Goal: Task Accomplishment & Management: Complete application form

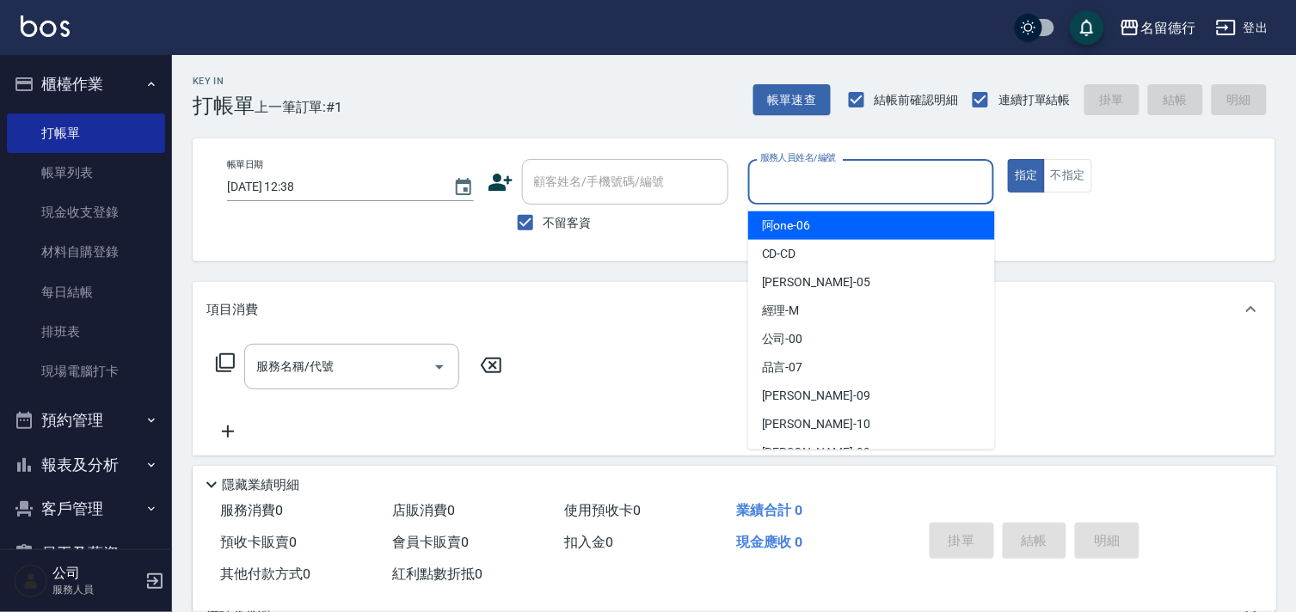
click at [813, 170] on input "服務人員姓名/編號" at bounding box center [871, 182] width 231 height 30
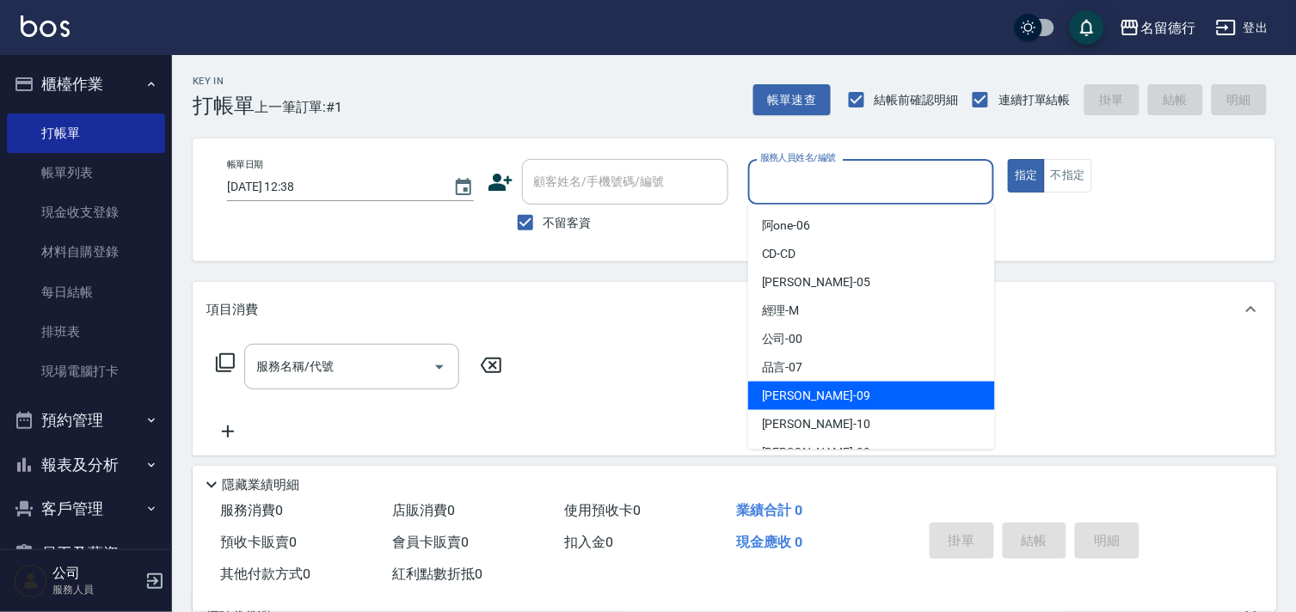
click at [772, 387] on span "[PERSON_NAME] -09" at bounding box center [816, 396] width 108 height 18
type input "[PERSON_NAME]-09"
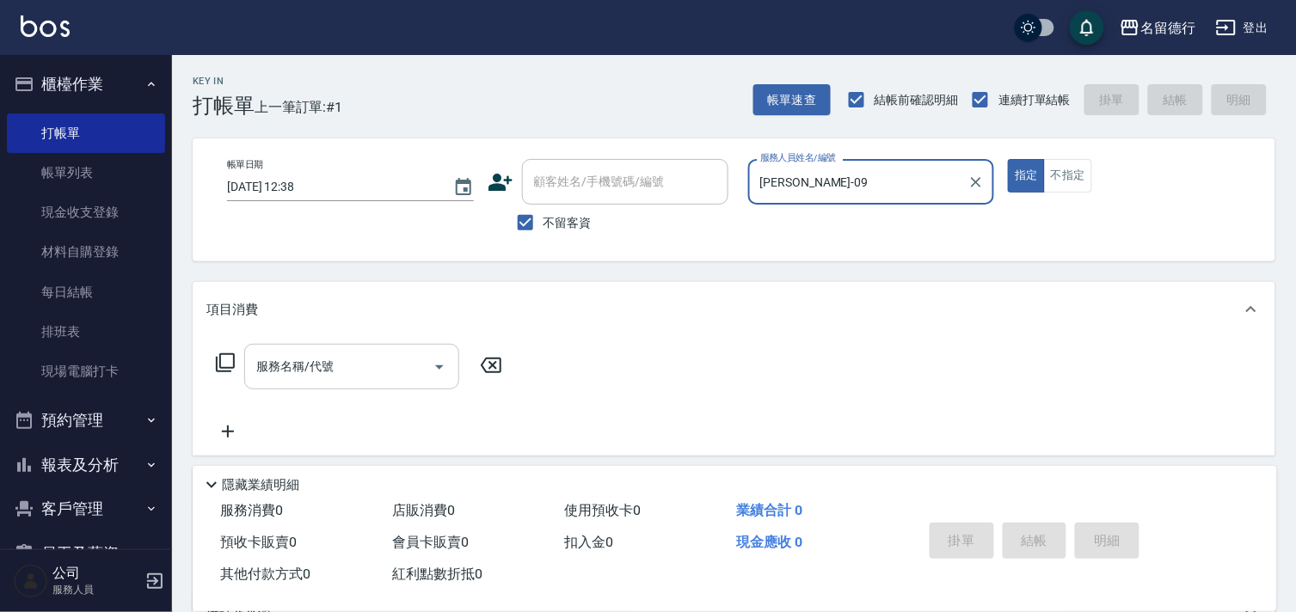
click at [338, 361] on input "服務名稱/代號" at bounding box center [339, 367] width 174 height 30
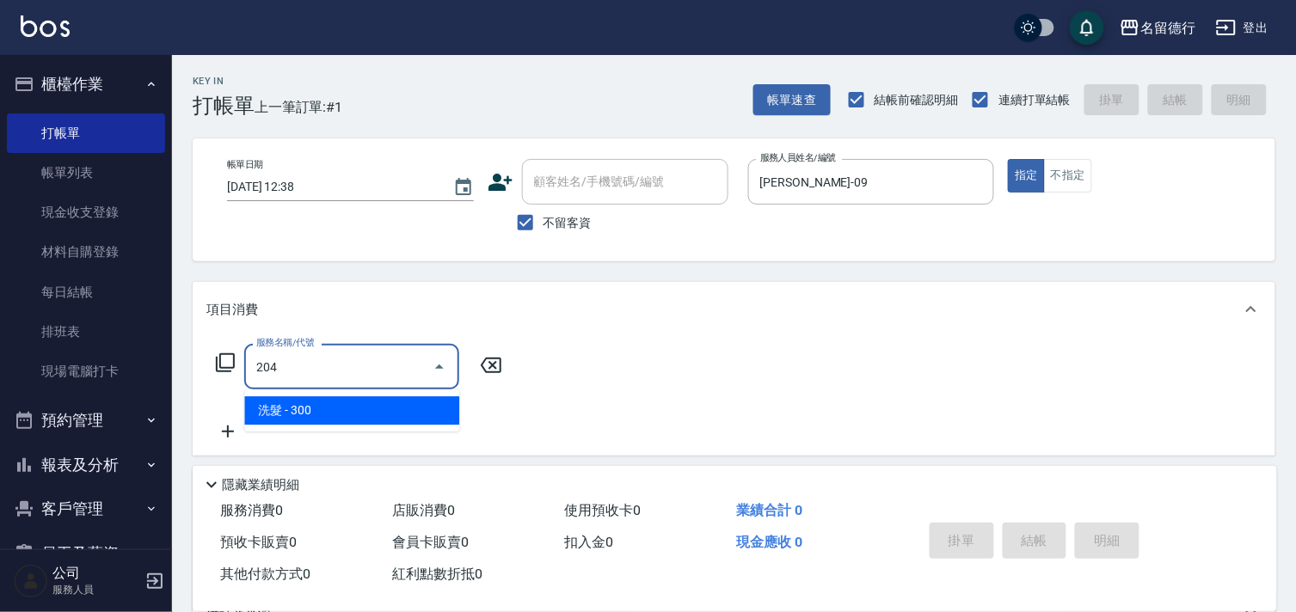
drag, startPoint x: 334, startPoint y: 400, endPoint x: 334, endPoint y: 409, distance: 9.5
click at [334, 409] on span "洗髮 - 300" at bounding box center [351, 410] width 215 height 28
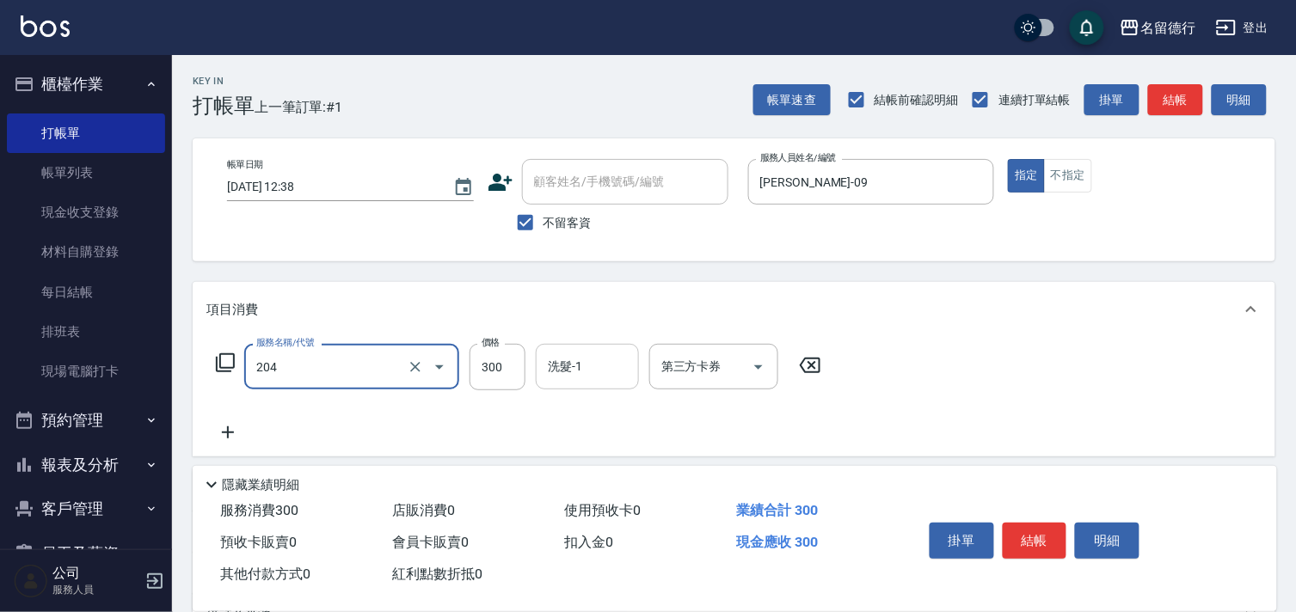
type input "洗髮(204)"
click at [576, 364] on div "洗髮-1 洗髮-1" at bounding box center [587, 367] width 103 height 46
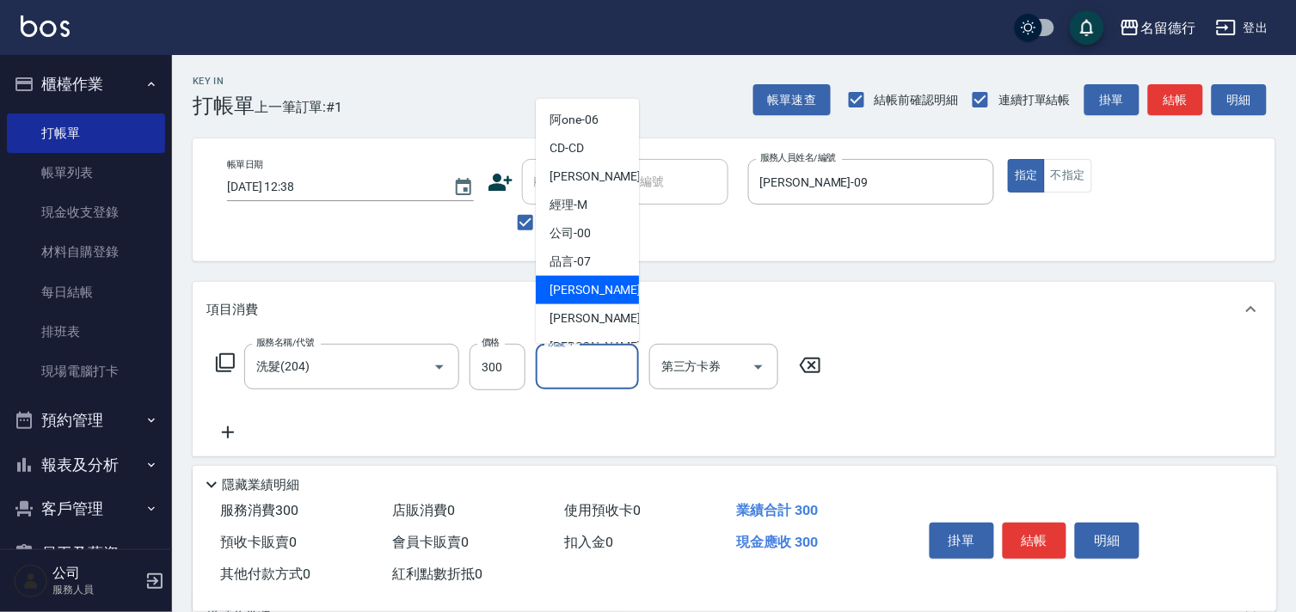
click at [572, 302] on div "[PERSON_NAME] -09" at bounding box center [587, 290] width 103 height 28
type input "[PERSON_NAME]-09"
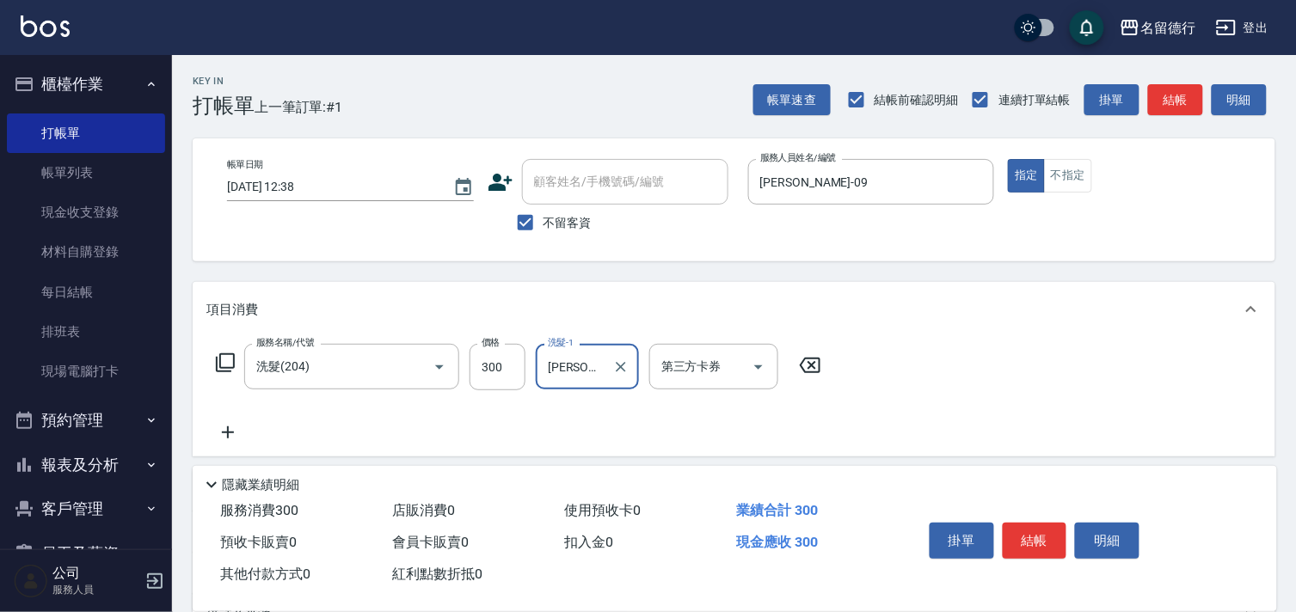
click at [219, 432] on icon at bounding box center [227, 432] width 43 height 21
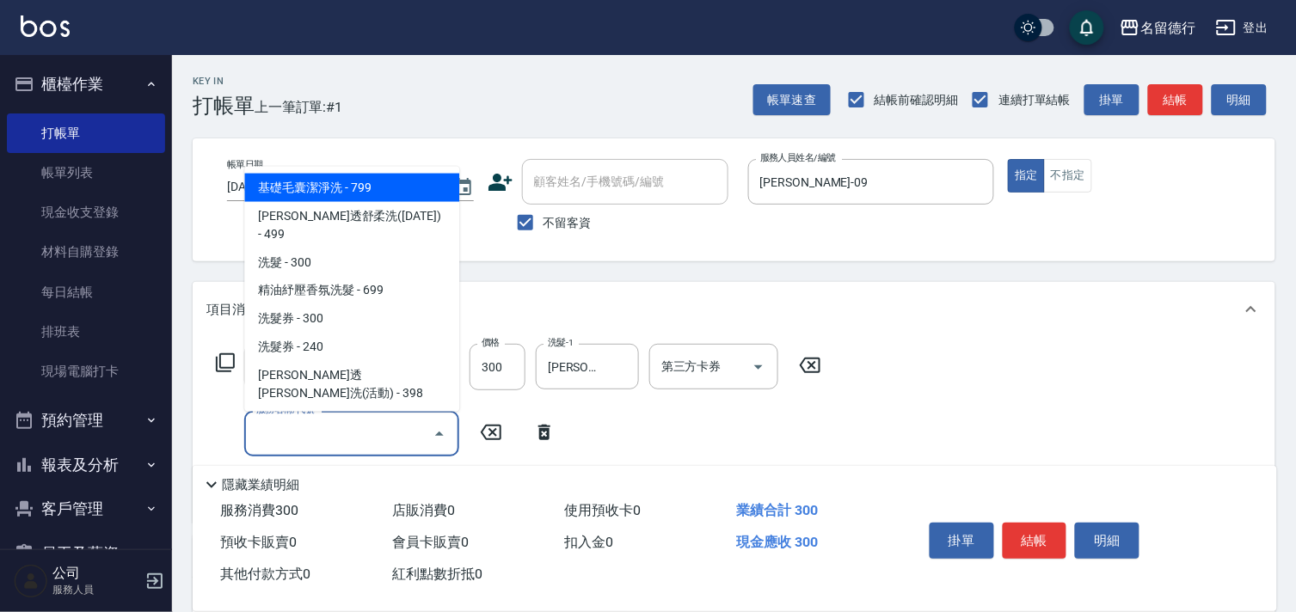
click at [275, 439] on input "服務名稱/代號" at bounding box center [339, 434] width 174 height 30
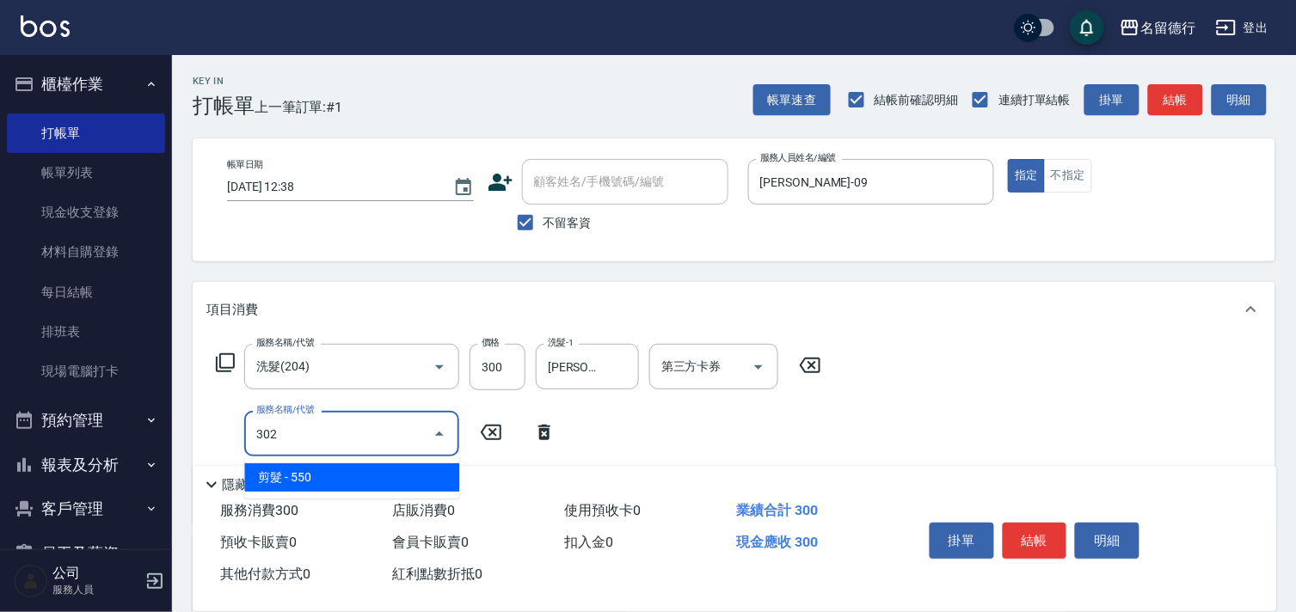
click at [324, 486] on span "剪髮 - 550" at bounding box center [351, 477] width 215 height 28
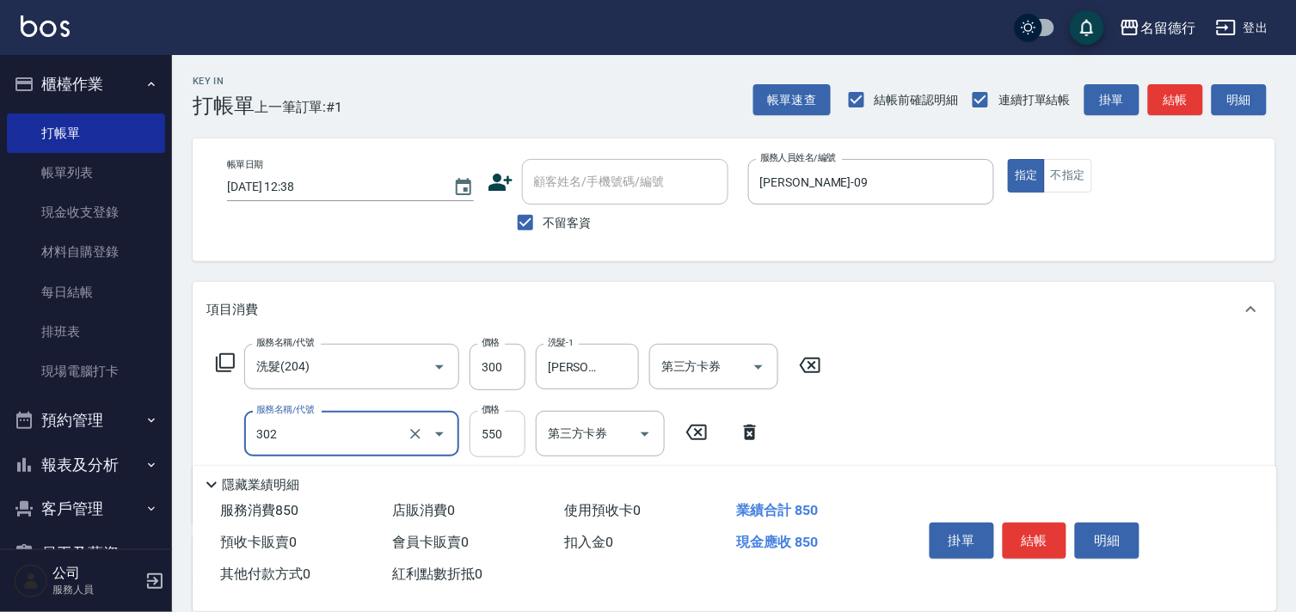
type input "剪髮(302)"
click at [492, 432] on input "550" at bounding box center [498, 434] width 56 height 46
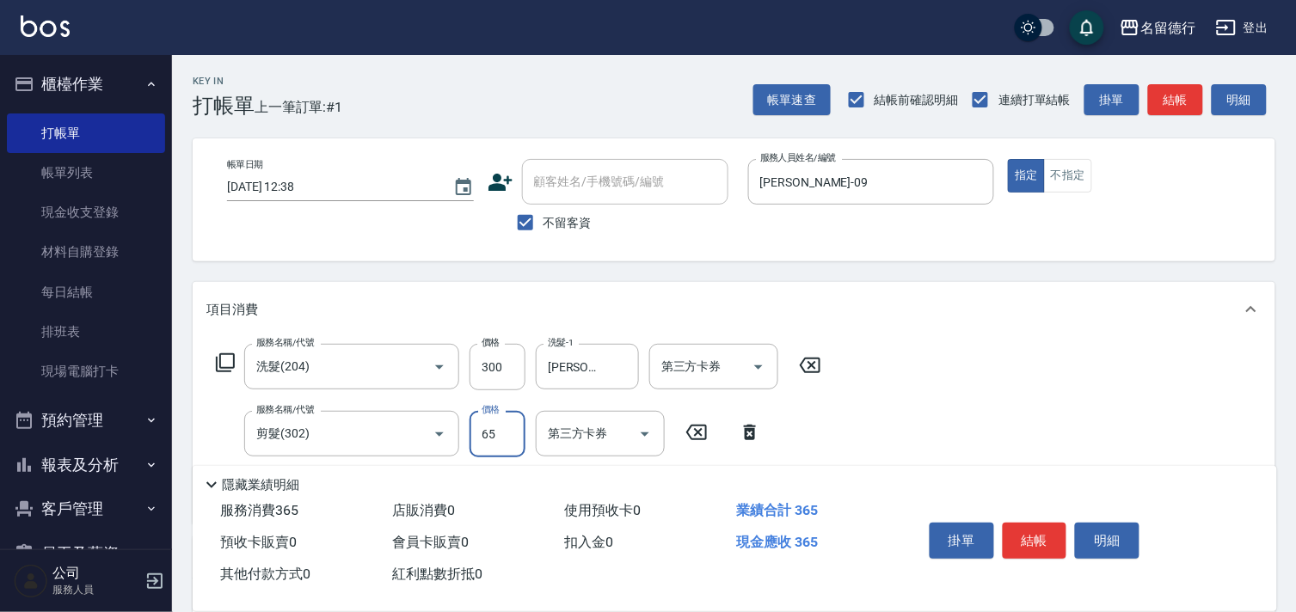
type input "650"
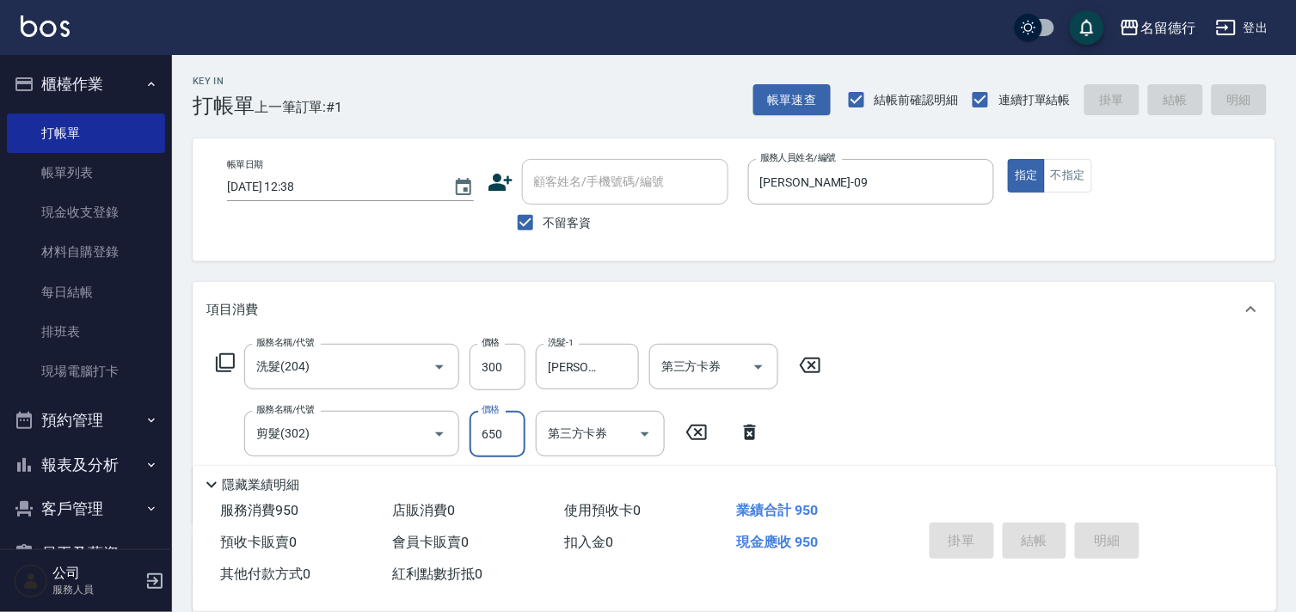
type input "[DATE] 16:44"
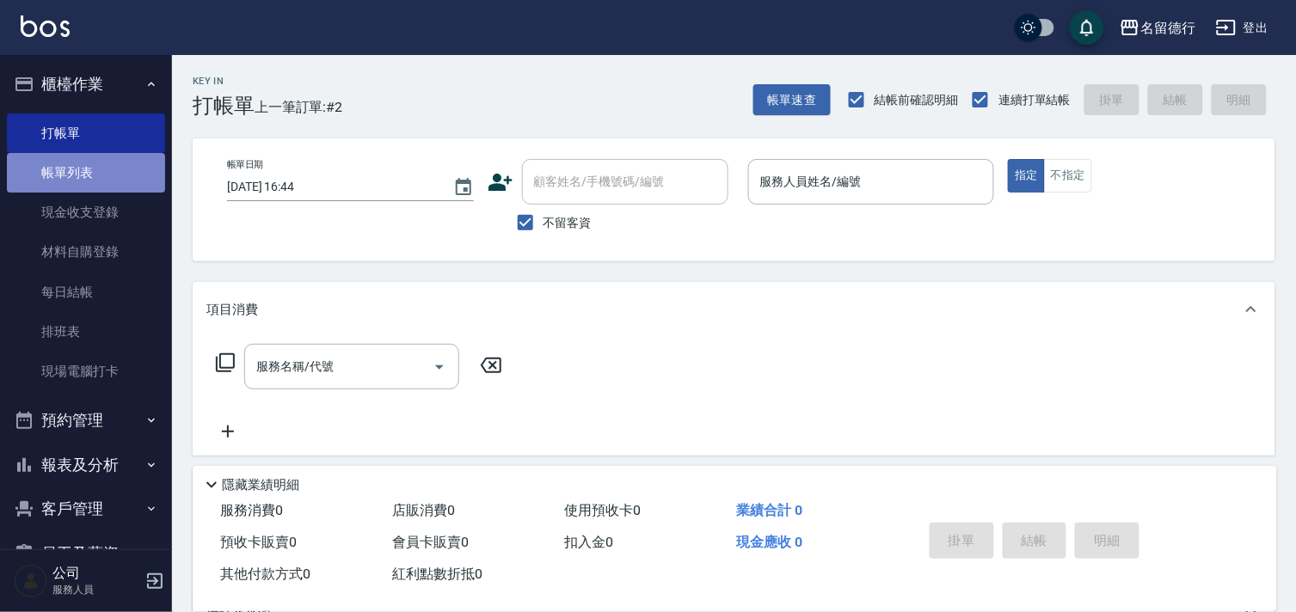
click at [99, 167] on link "帳單列表" at bounding box center [86, 173] width 158 height 40
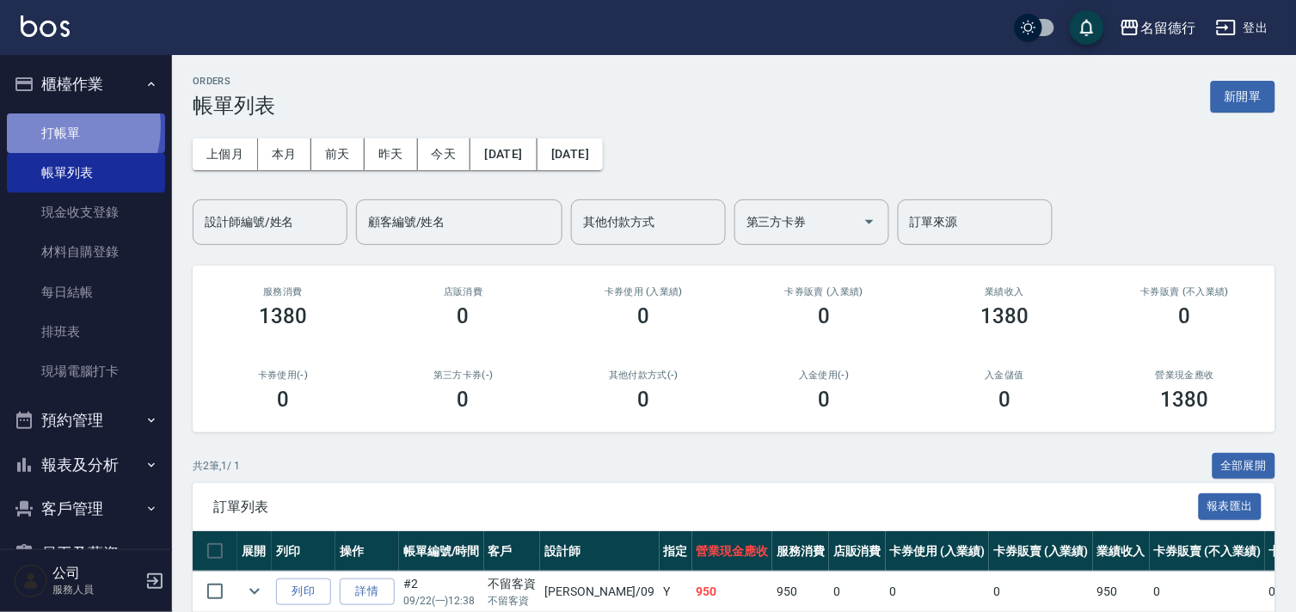
click at [55, 126] on link "打帳單" at bounding box center [86, 134] width 158 height 40
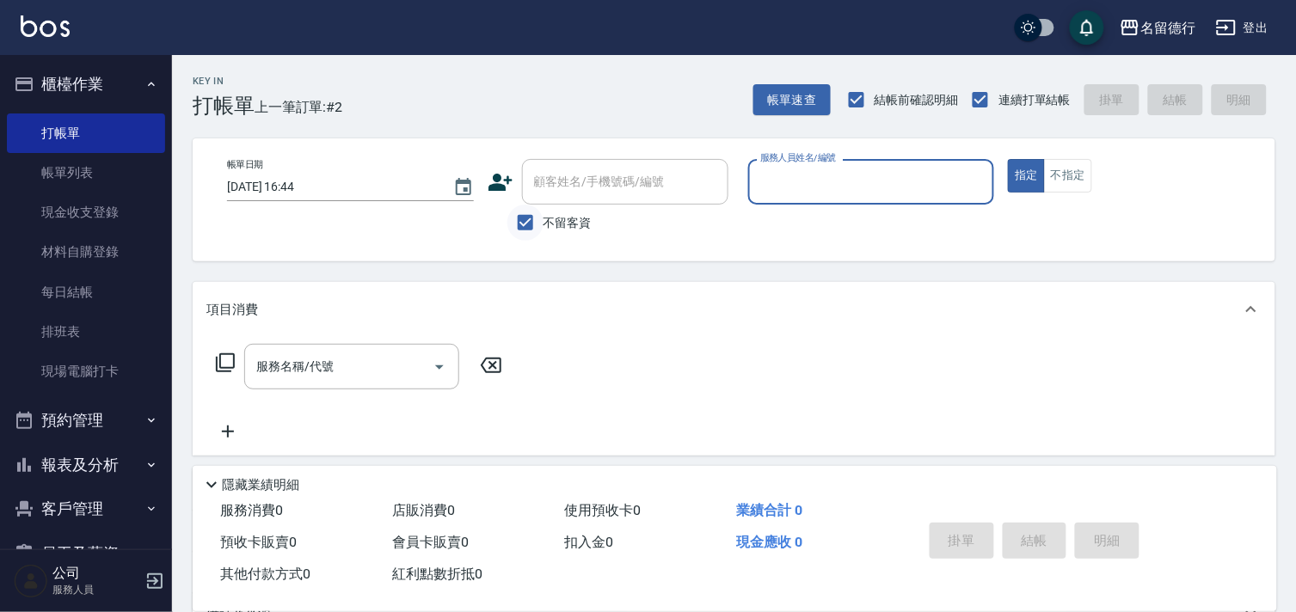
click at [525, 219] on input "不留客資" at bounding box center [525, 223] width 36 height 36
checkbox input "false"
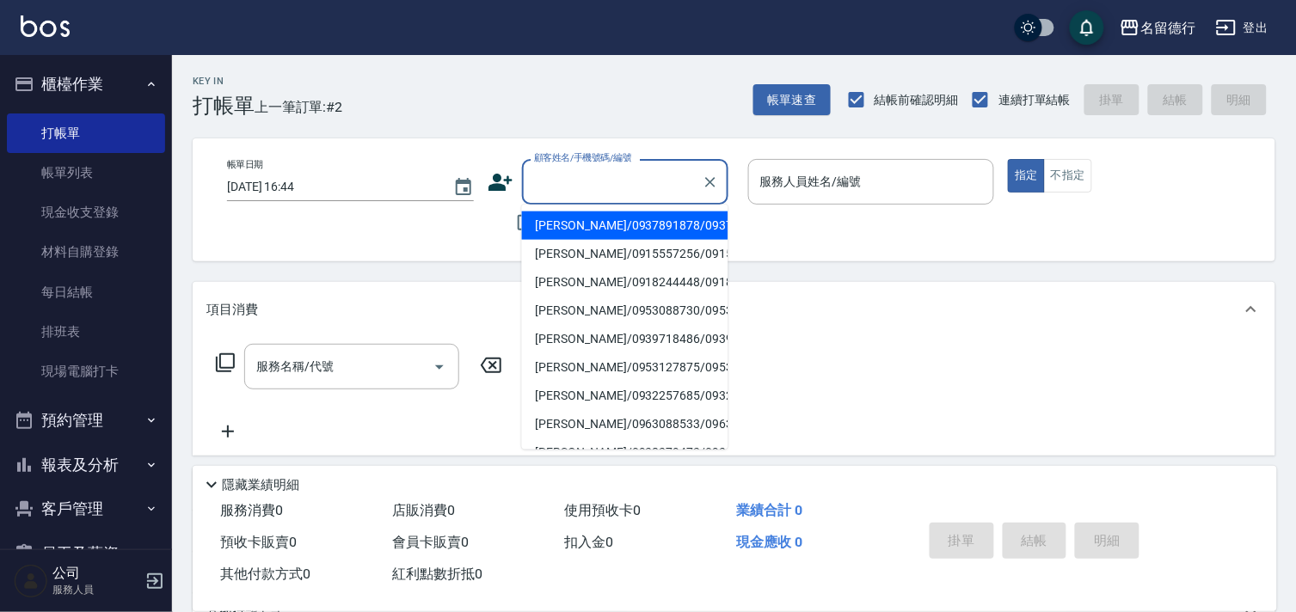
click at [537, 187] on div "顧客姓名/手機號碼/編號 顧客姓名/手機號碼/編號" at bounding box center [625, 182] width 206 height 46
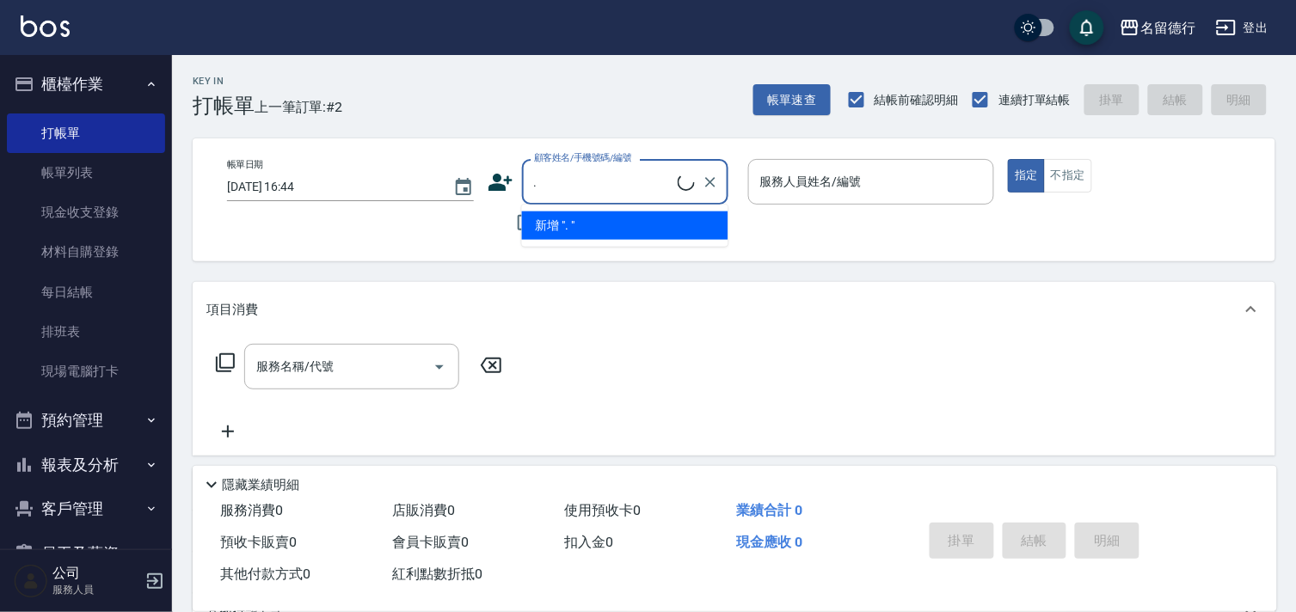
type input "."
click at [580, 224] on li "小歐/0921865057/0921865057" at bounding box center [625, 226] width 206 height 28
type input "小歐/0921865057/0921865057"
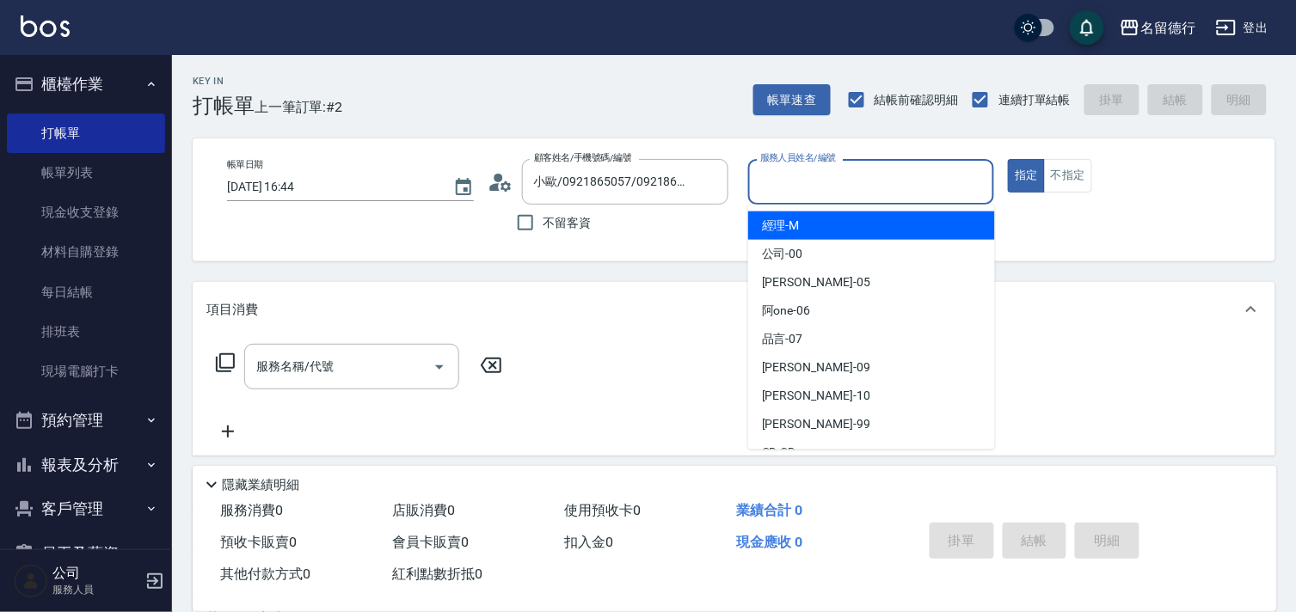
click at [777, 184] on input "服務人員姓名/編號" at bounding box center [871, 182] width 231 height 30
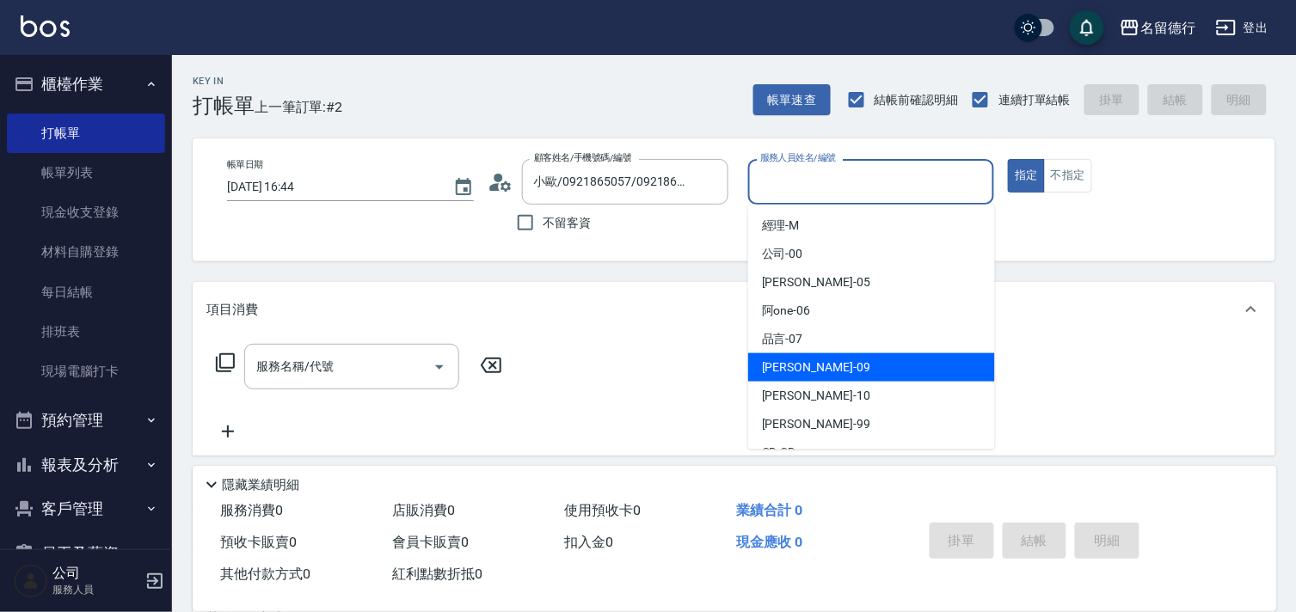
click at [781, 364] on span "[PERSON_NAME] -09" at bounding box center [816, 368] width 108 height 18
type input "[PERSON_NAME]-09"
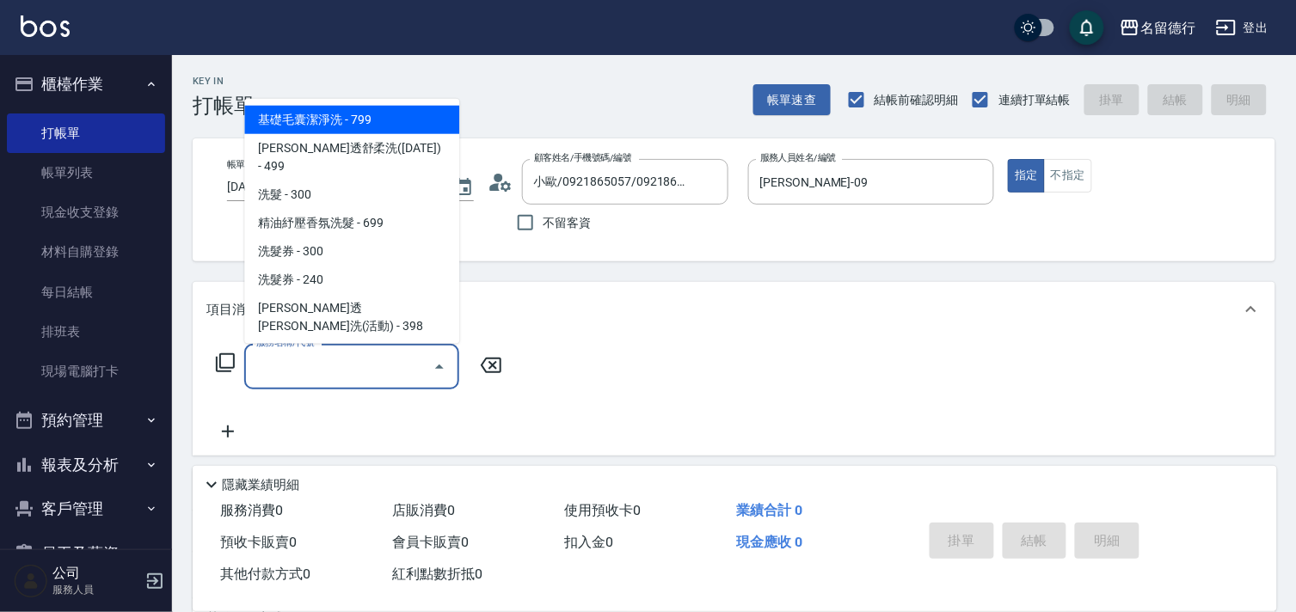
click at [341, 370] on input "服務名稱/代號" at bounding box center [339, 367] width 174 height 30
click at [648, 384] on div "服務名稱/代號 服務名稱/代號" at bounding box center [734, 396] width 1083 height 119
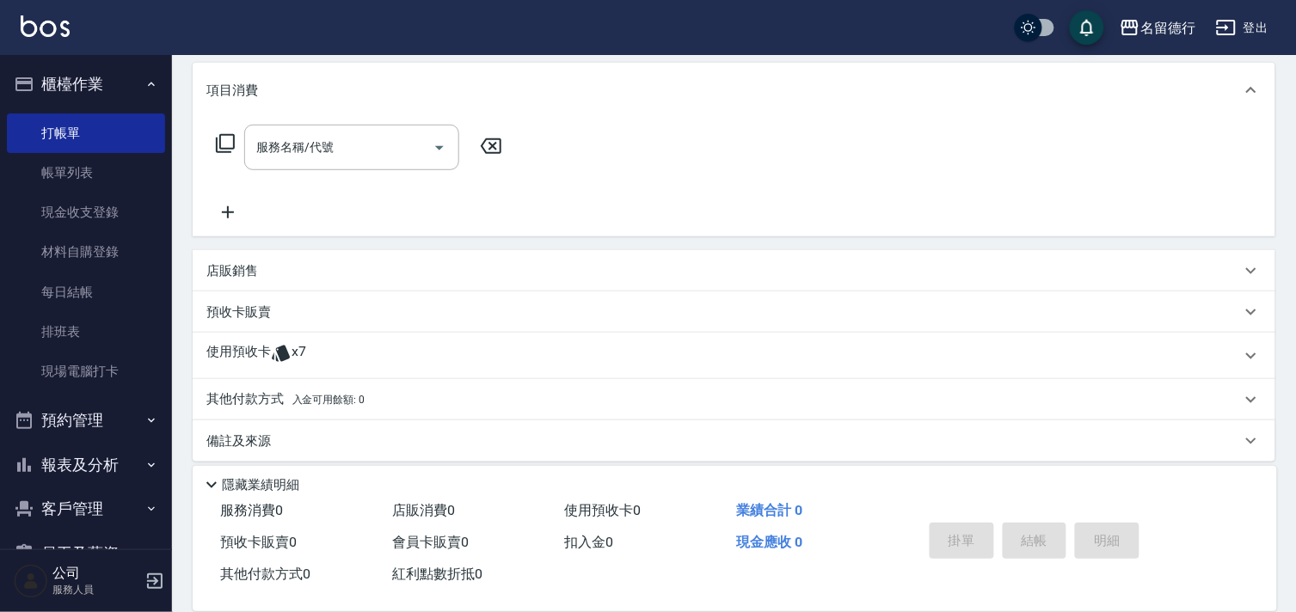
scroll to position [230, 0]
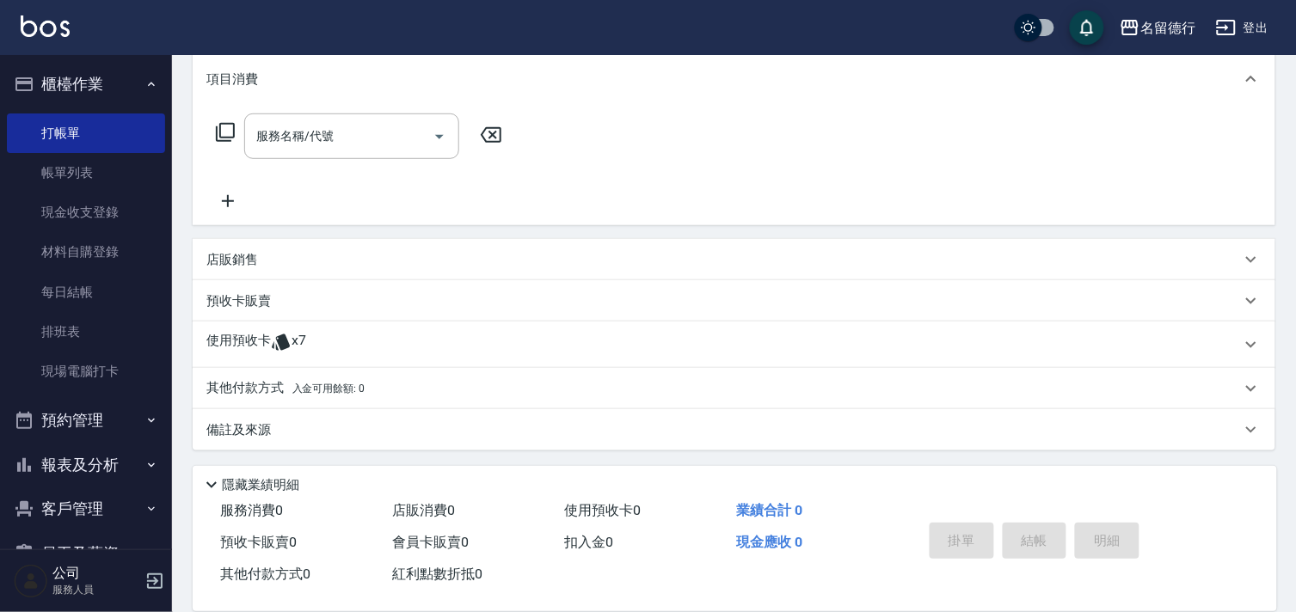
drag, startPoint x: 196, startPoint y: 335, endPoint x: 249, endPoint y: 351, distance: 55.5
click at [207, 341] on div "使用預收卡 x7" at bounding box center [734, 345] width 1083 height 46
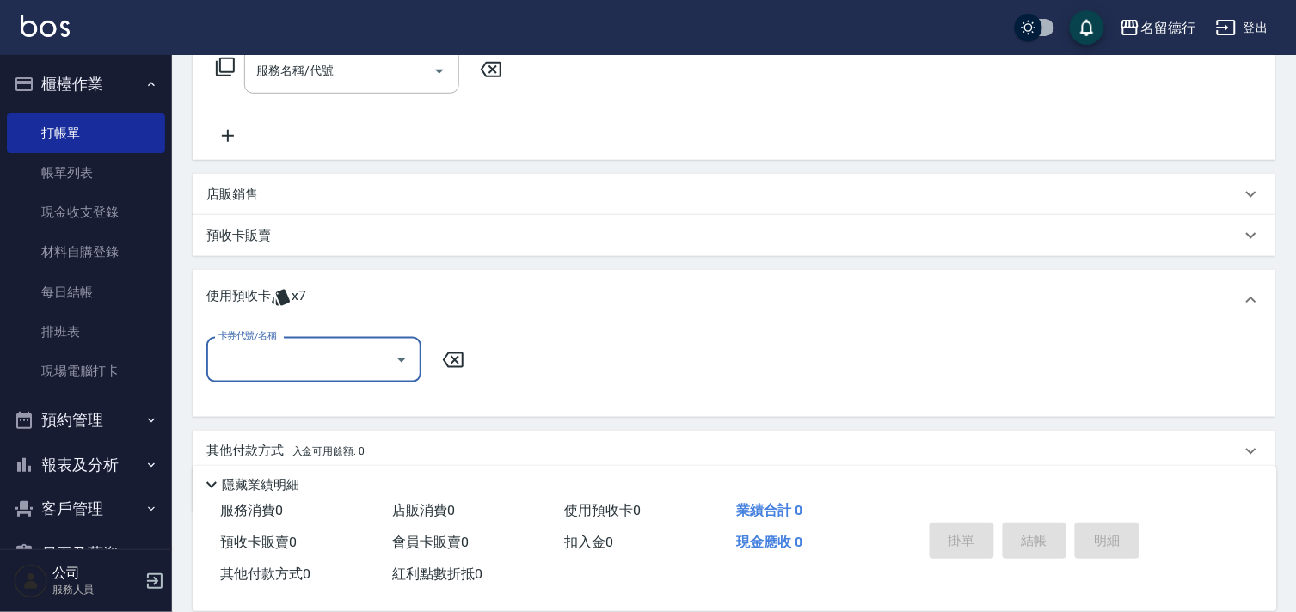
scroll to position [359, 0]
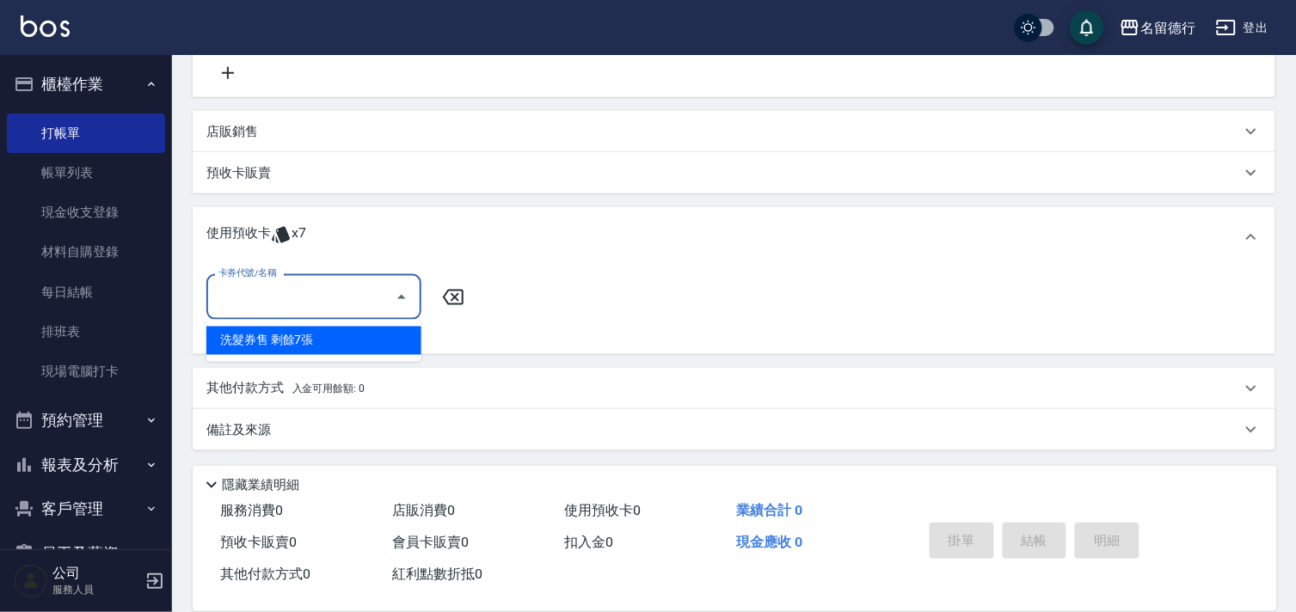
click at [273, 293] on input "卡券代號/名稱" at bounding box center [301, 297] width 174 height 30
click at [291, 337] on div "洗髮券售 剩餘7張" at bounding box center [313, 341] width 215 height 28
type input "洗髮券售"
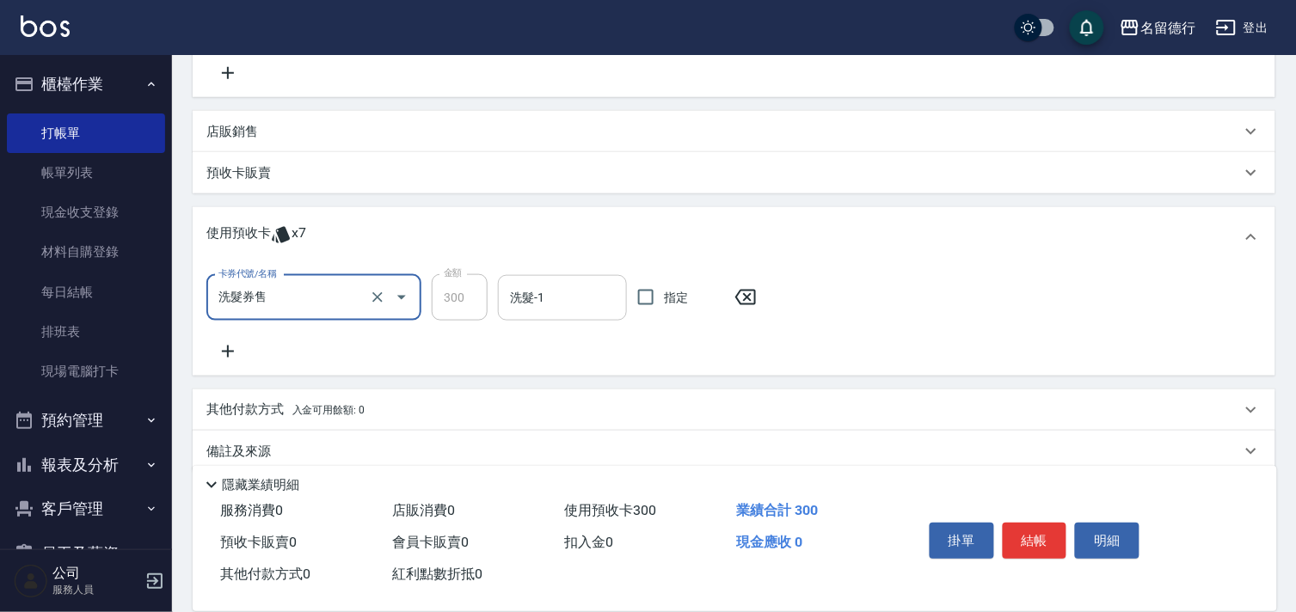
click at [551, 301] on input "洗髮-1" at bounding box center [563, 298] width 114 height 30
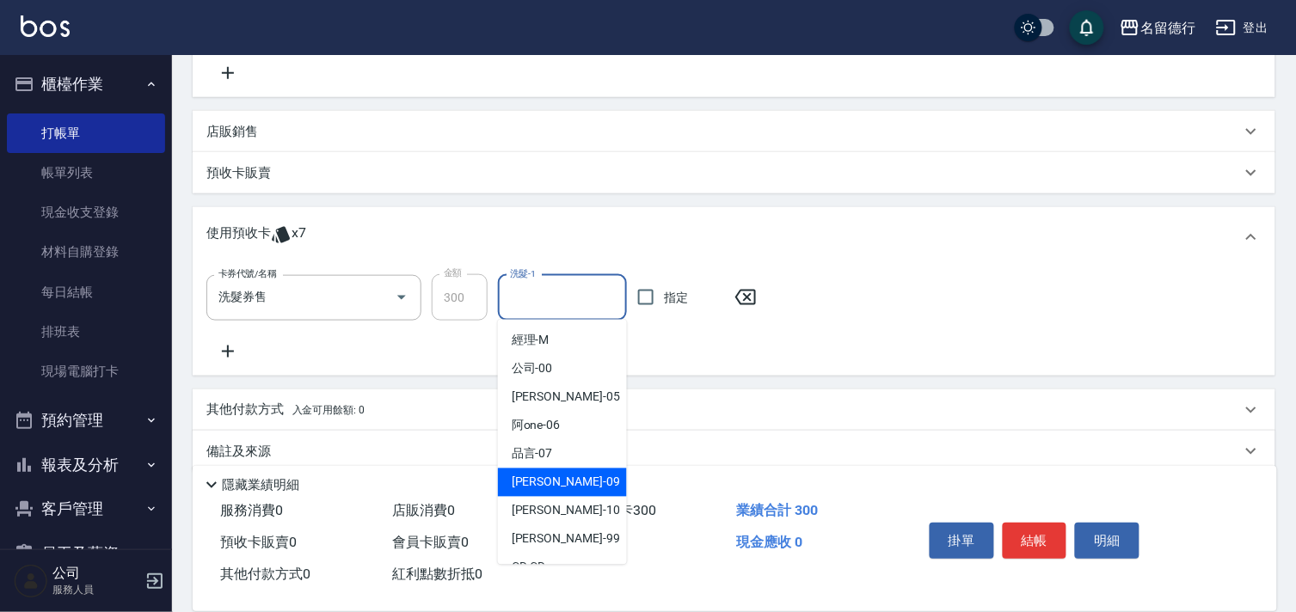
click at [535, 477] on span "[PERSON_NAME] -09" at bounding box center [566, 483] width 108 height 18
type input "[PERSON_NAME]-09"
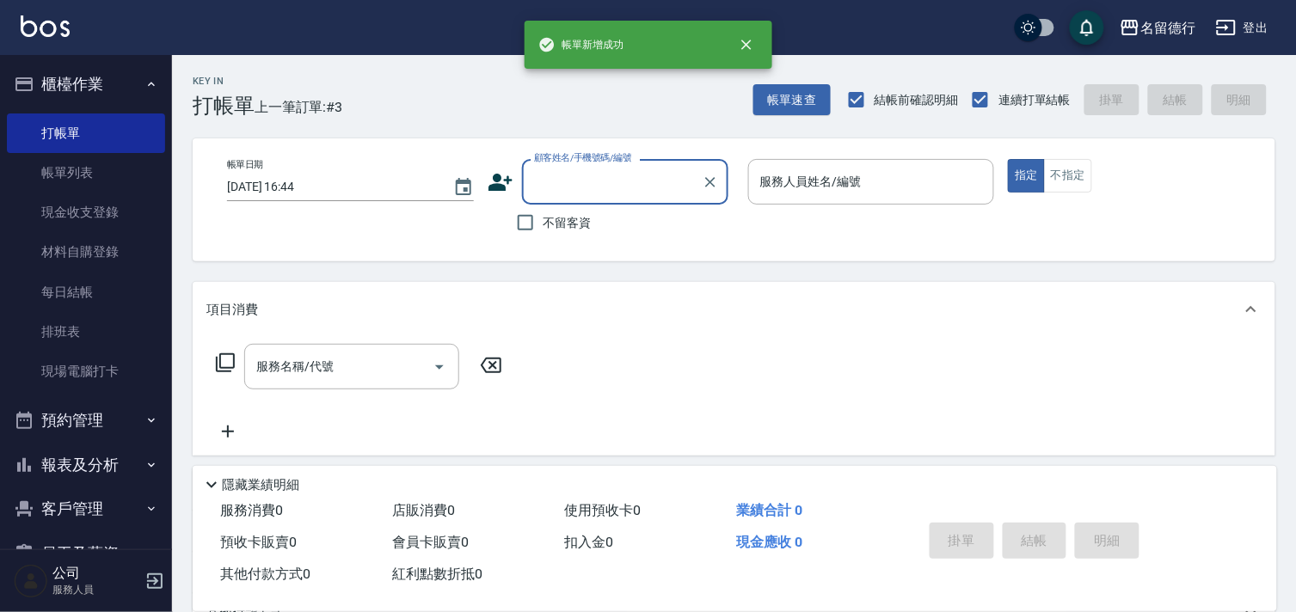
scroll to position [0, 0]
